Goal: Transaction & Acquisition: Purchase product/service

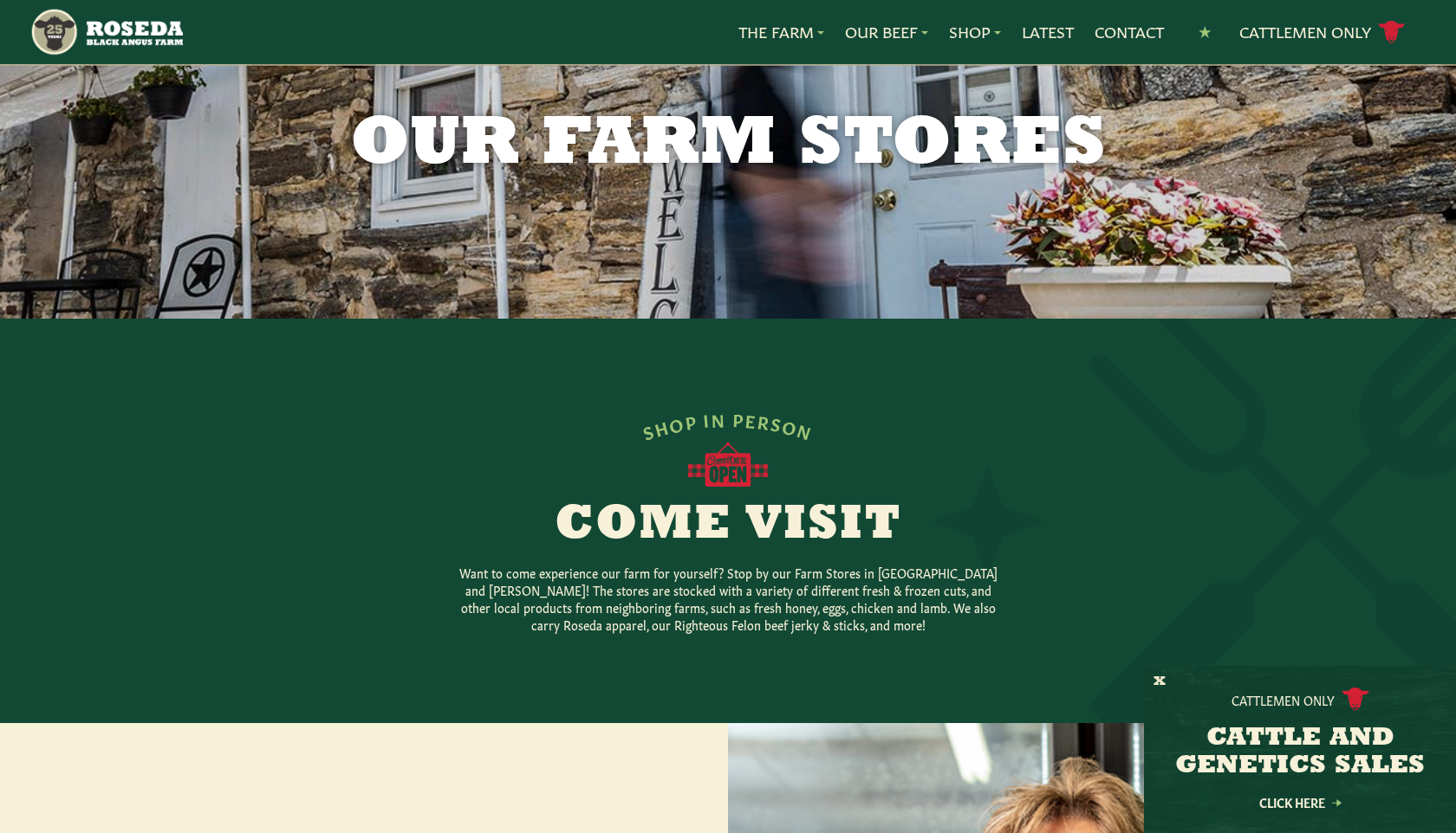
scroll to position [101, 0]
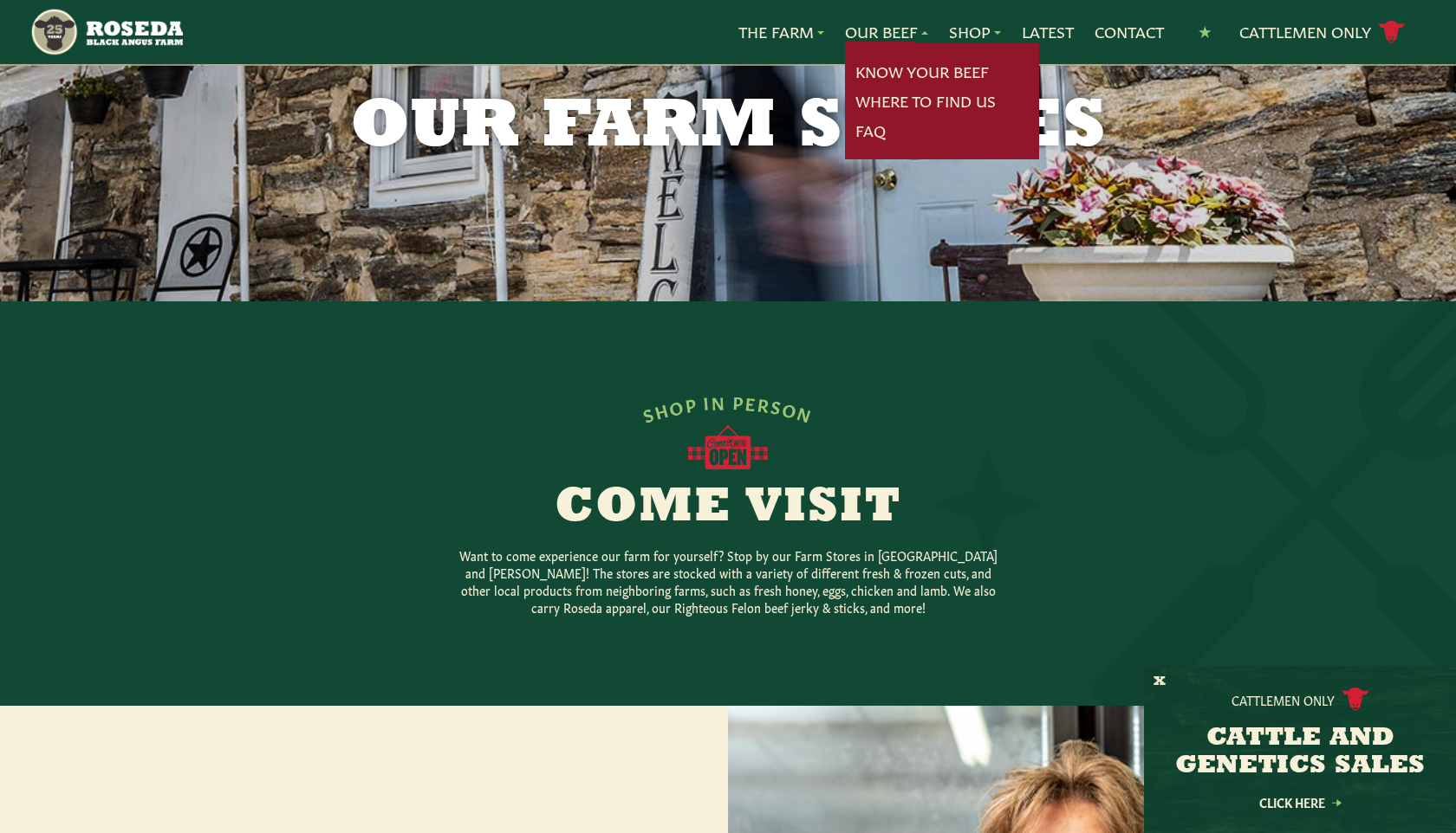
click at [845, 34] on link "Our Beef" at bounding box center [886, 32] width 83 height 23
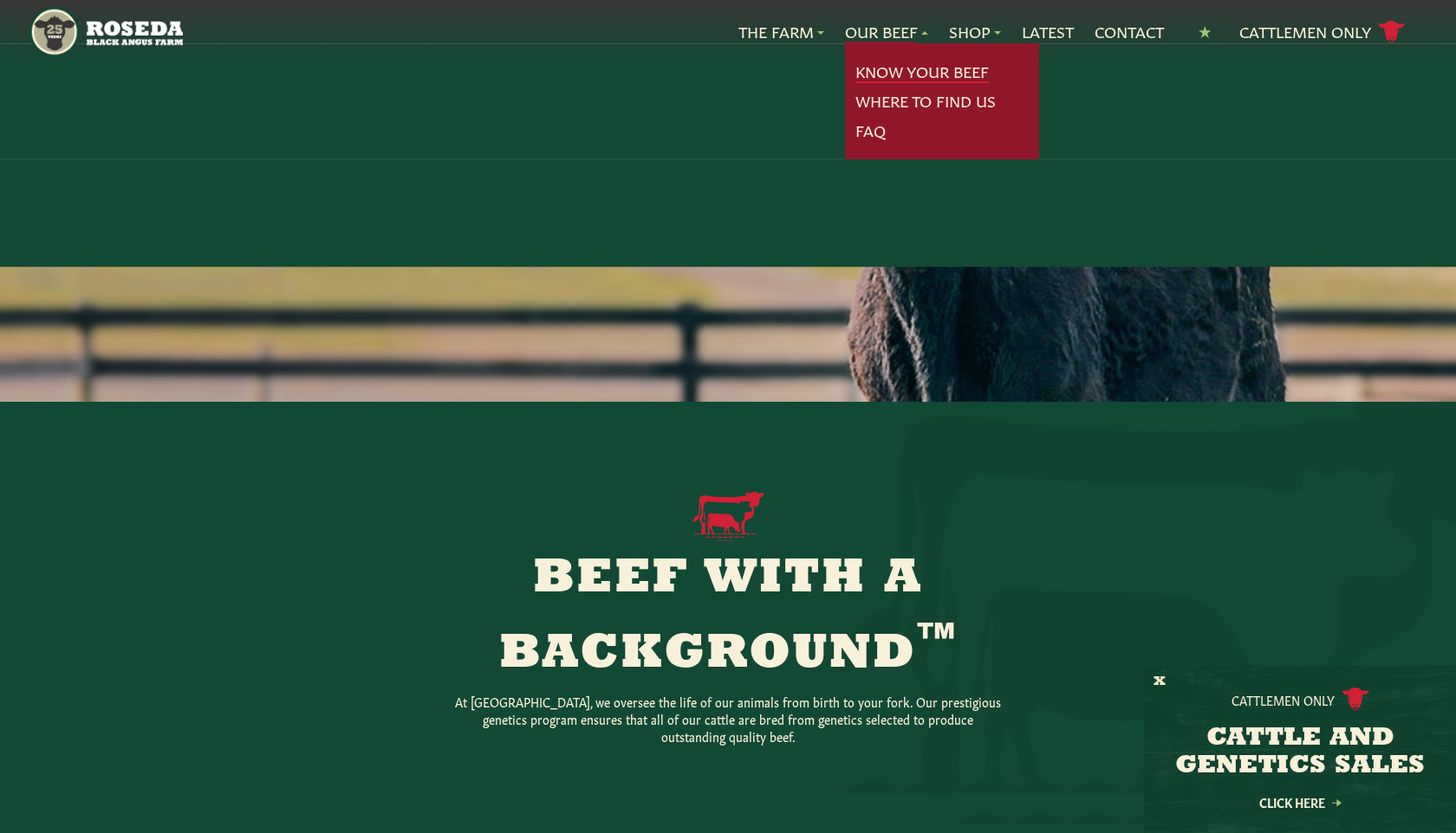
click at [855, 74] on link "Know Your Beef" at bounding box center [921, 72] width 134 height 23
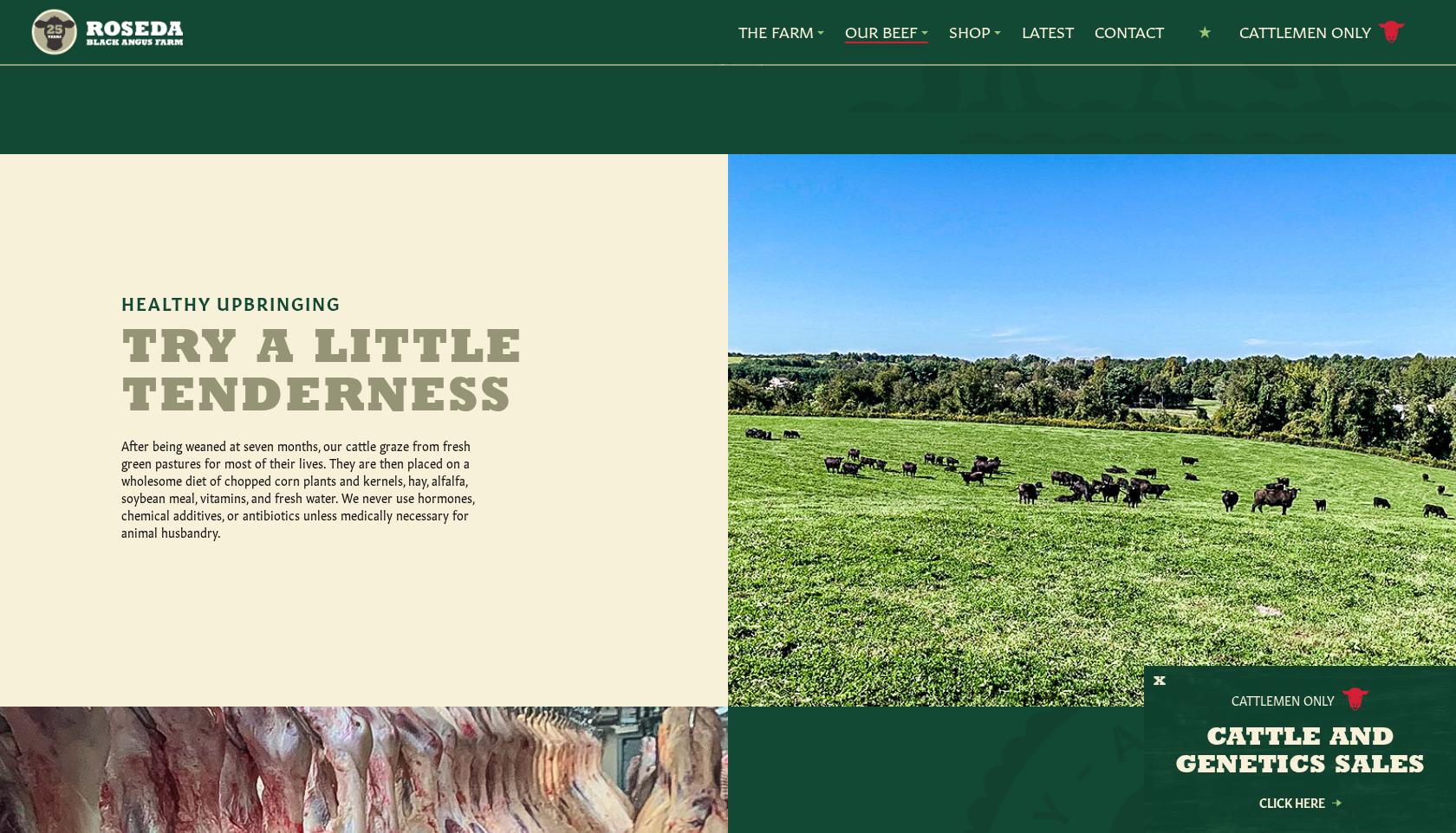
scroll to position [599, 0]
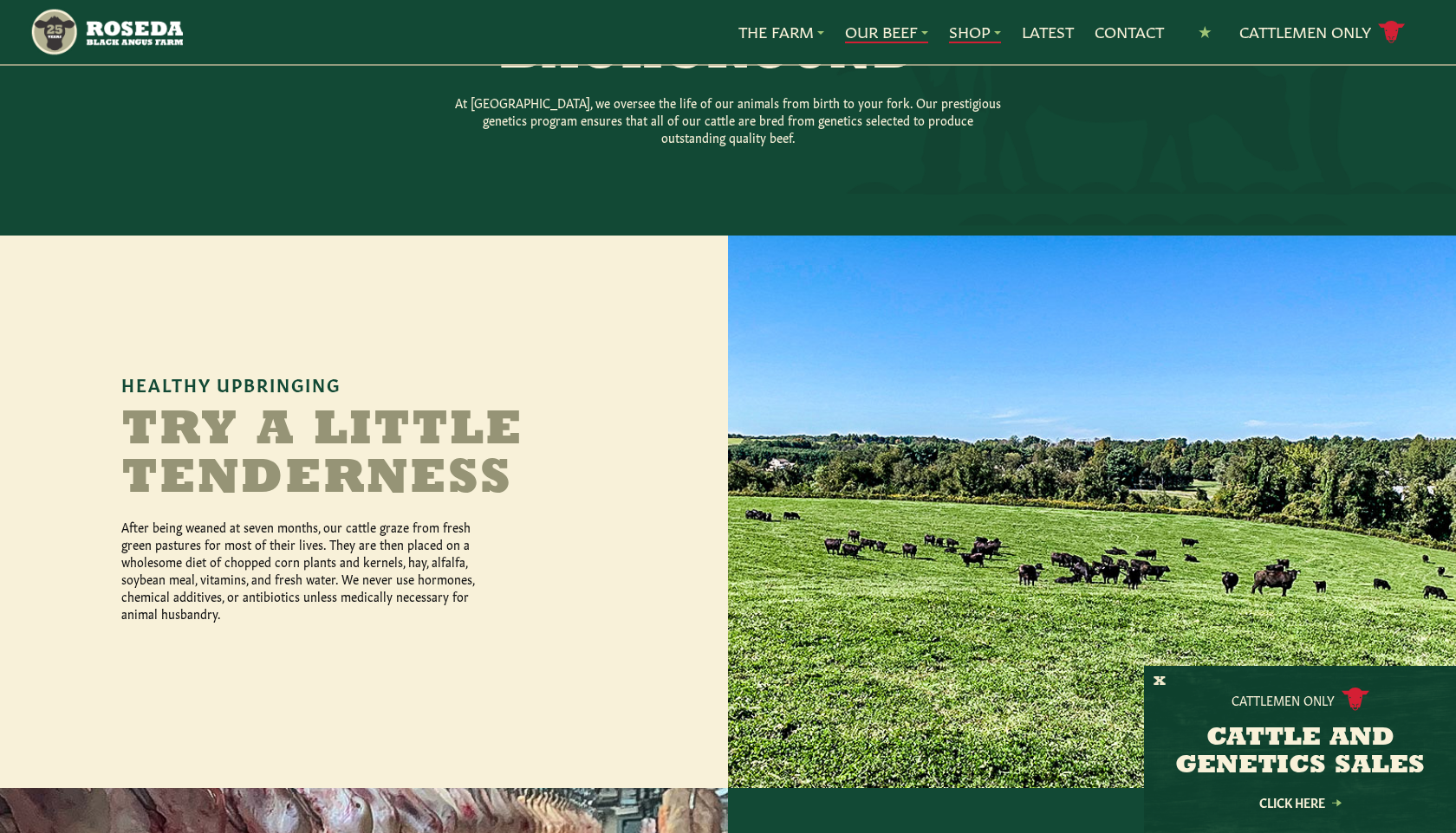
click at [949, 36] on link "Shop" at bounding box center [974, 32] width 52 height 23
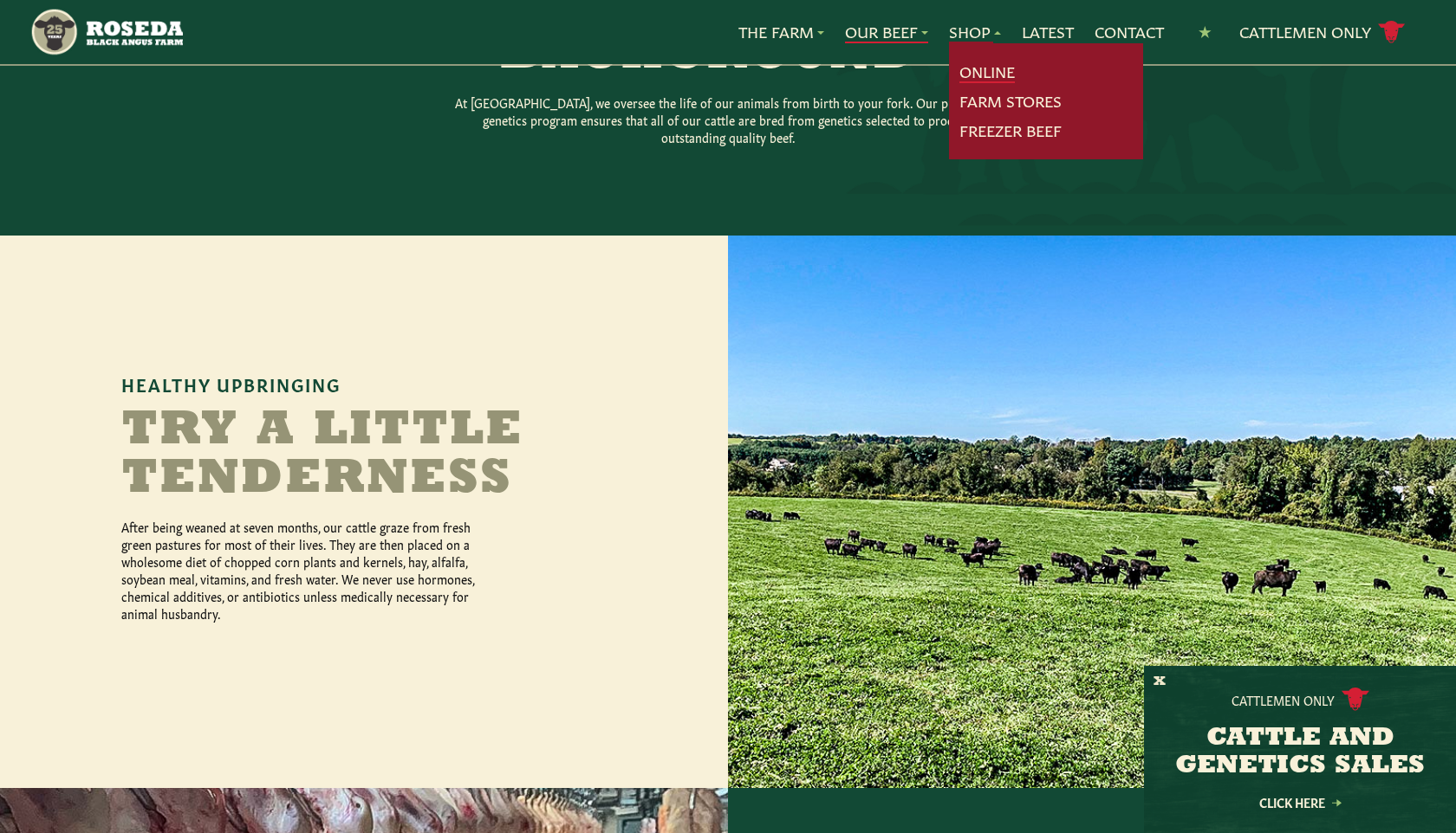
click at [959, 74] on link "Online" at bounding box center [987, 72] width 55 height 23
